Goal: Book appointment/travel/reservation

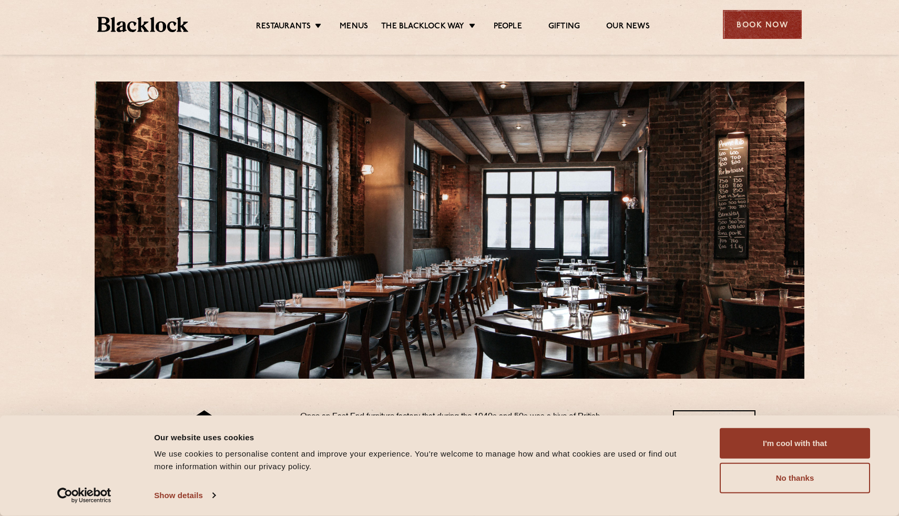
click at [763, 31] on div "Book Now" at bounding box center [762, 24] width 79 height 29
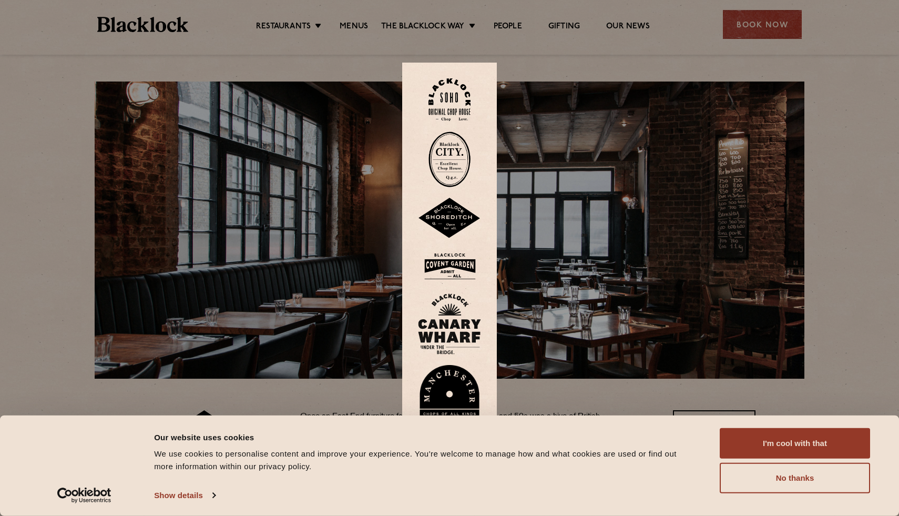
click at [442, 221] on img at bounding box center [449, 218] width 63 height 41
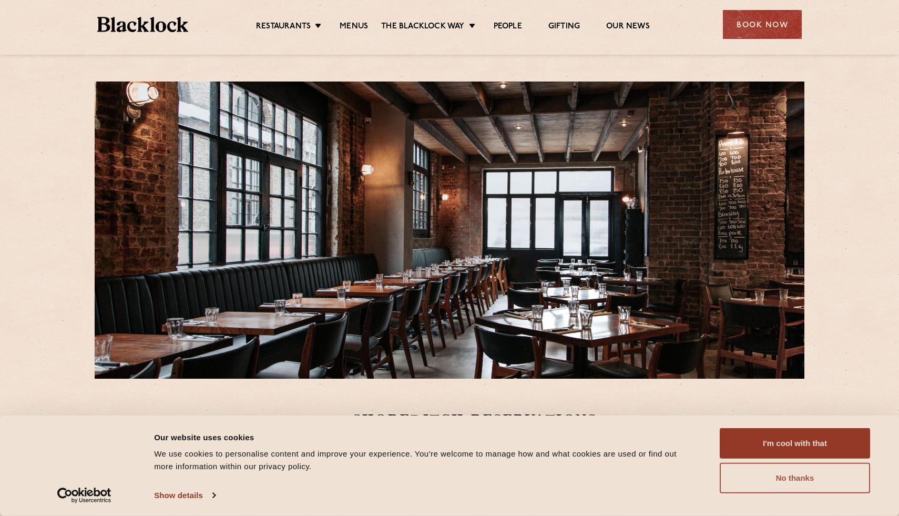
click at [774, 483] on button "No thanks" at bounding box center [795, 478] width 150 height 30
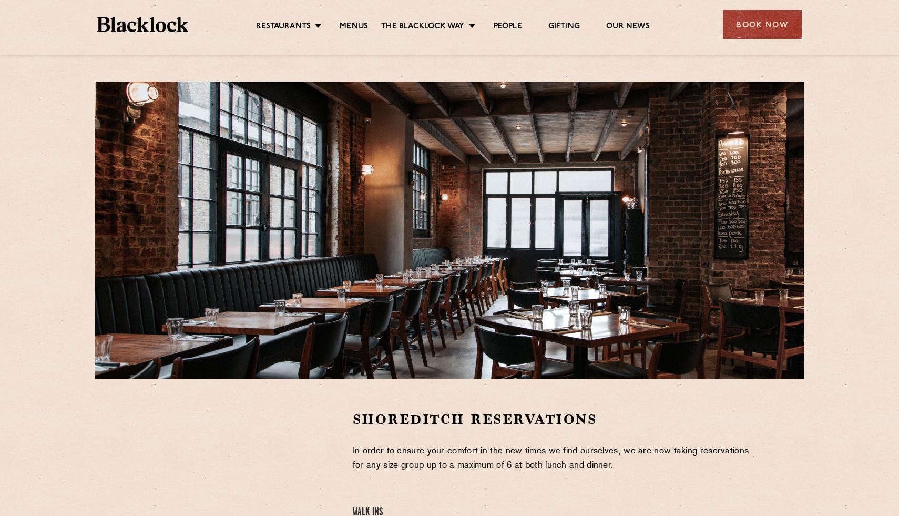
drag, startPoint x: 659, startPoint y: 285, endPoint x: 575, endPoint y: 273, distance: 85.0
click at [575, 274] on div at bounding box center [450, 229] width 710 height 297
